Goal: Task Accomplishment & Management: Manage account settings

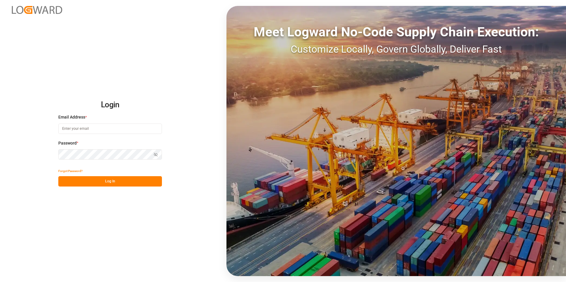
type input "[PERSON_NAME][EMAIL_ADDRESS][DOMAIN_NAME]"
click at [106, 179] on button "Log In" at bounding box center [110, 181] width 104 height 10
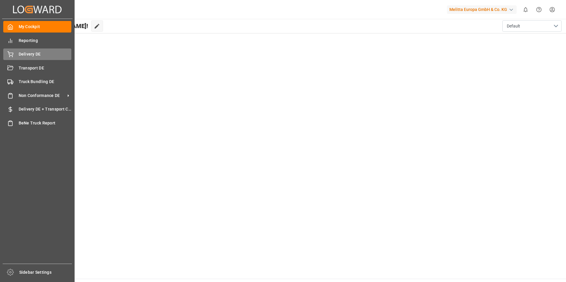
click at [34, 54] on span "Delivery DE" at bounding box center [45, 54] width 53 height 6
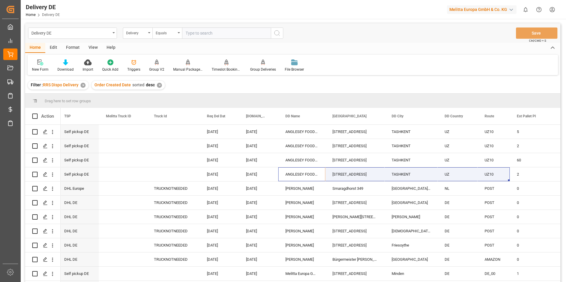
scroll to position [0, 213]
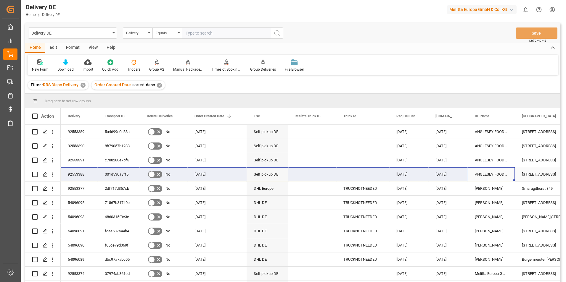
drag, startPoint x: 482, startPoint y: 170, endPoint x: 93, endPoint y: 171, distance: 388.5
click at [50, 159] on icon "open menu" at bounding box center [52, 161] width 6 height 6
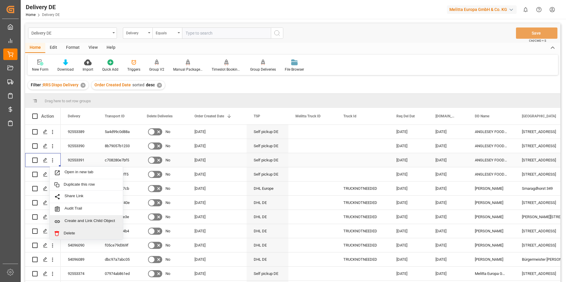
click at [72, 234] on span "Delete" at bounding box center [91, 233] width 55 height 5
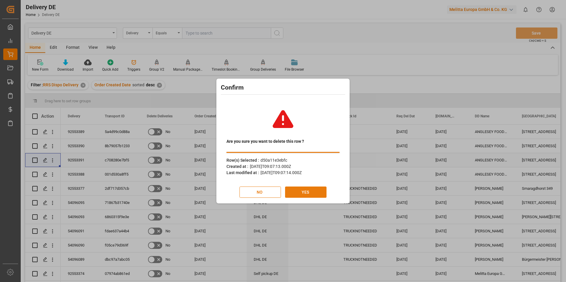
click at [308, 189] on button "YES" at bounding box center [305, 192] width 41 height 11
click at [289, 124] on img at bounding box center [283, 119] width 33 height 33
click at [266, 195] on button "NO" at bounding box center [260, 192] width 41 height 11
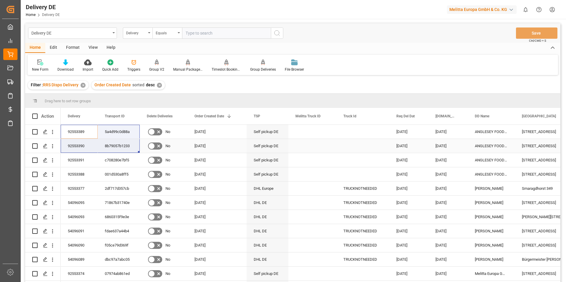
drag, startPoint x: 69, startPoint y: 132, endPoint x: 114, endPoint y: 146, distance: 47.1
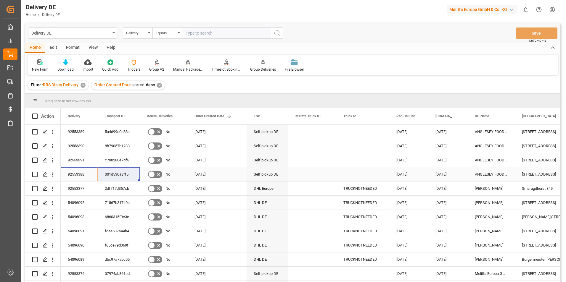
drag, startPoint x: 73, startPoint y: 173, endPoint x: 115, endPoint y: 178, distance: 42.0
